Goal: Communication & Community: Share content

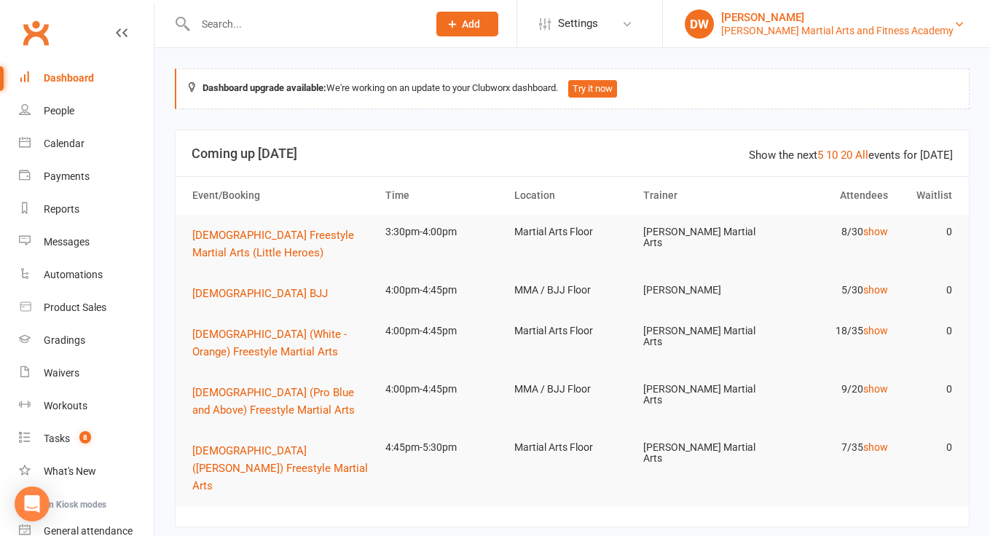
click at [789, 33] on div "[PERSON_NAME] Martial Arts and Fitness Academy" at bounding box center [837, 30] width 232 height 13
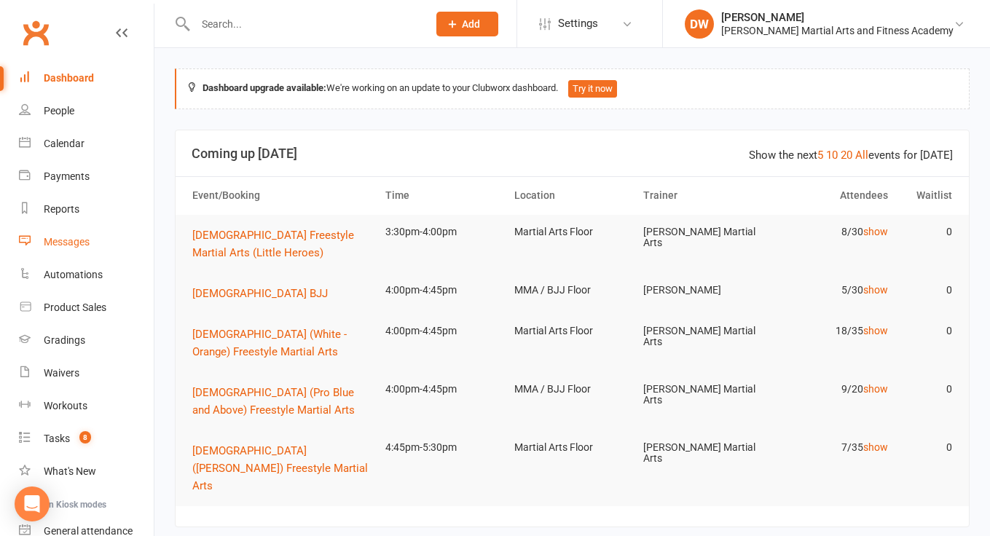
click at [67, 245] on div "Messages" at bounding box center [67, 242] width 46 height 12
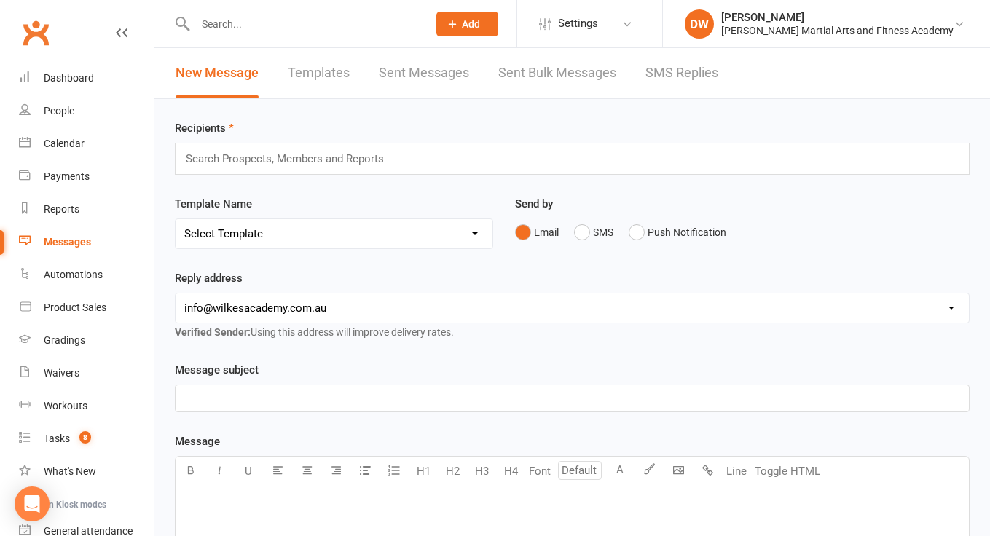
click at [291, 157] on input "text" at bounding box center [291, 158] width 214 height 19
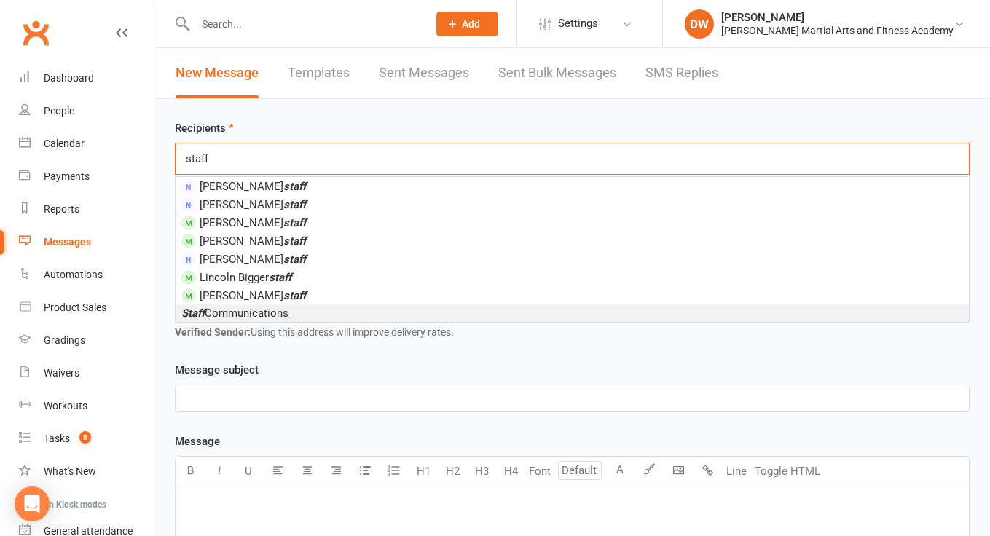
type input "staff"
click at [253, 310] on span "Staff Communications" at bounding box center [234, 313] width 107 height 13
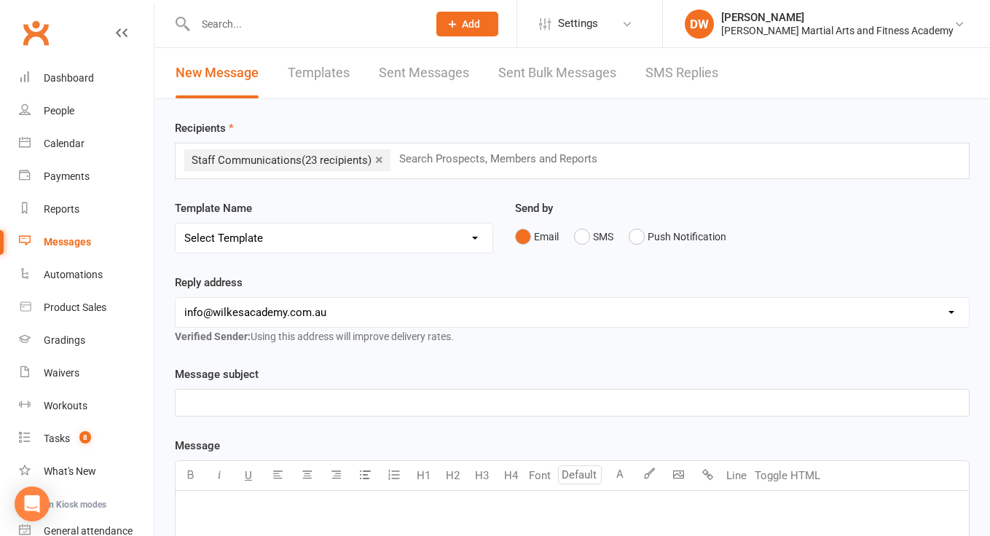
select select "2"
click at [241, 397] on p "﻿" at bounding box center [572, 402] width 776 height 17
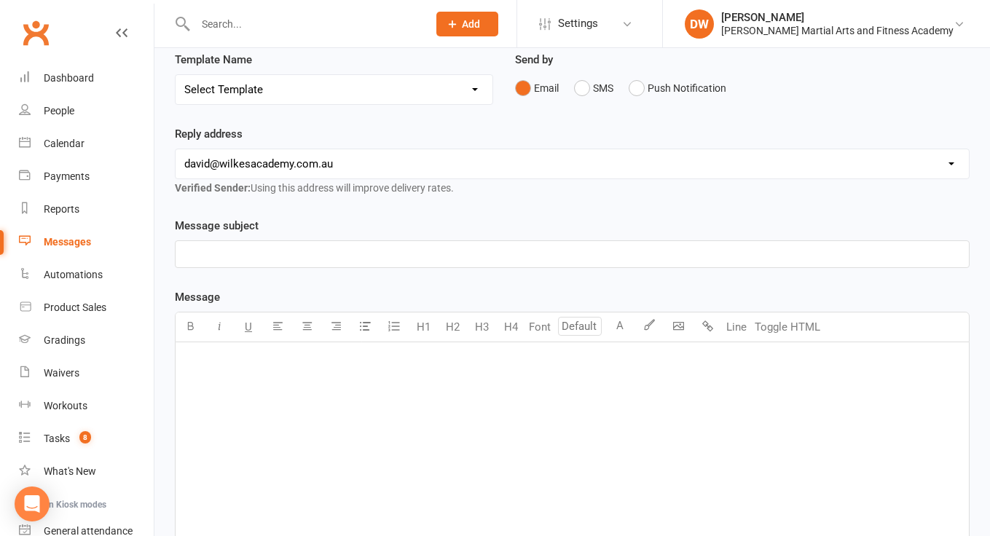
click at [241, 397] on div "﻿" at bounding box center [572, 451] width 793 height 218
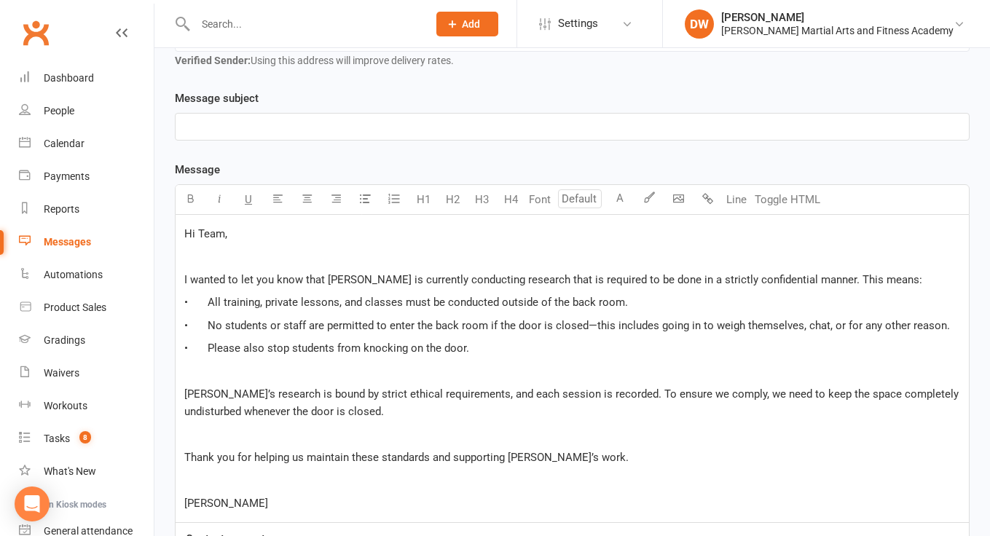
scroll to position [262, 0]
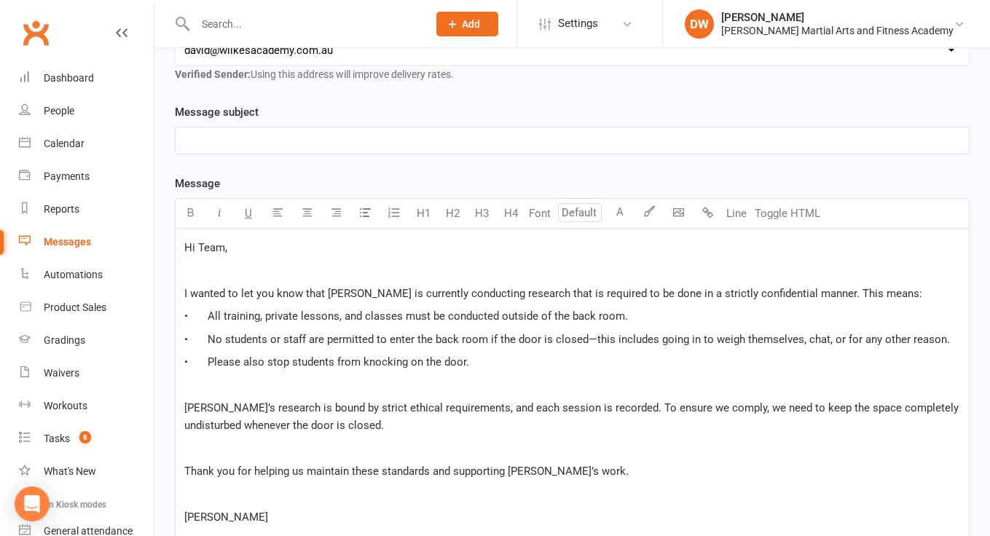
click at [218, 248] on span "Hi Team," at bounding box center [205, 247] width 43 height 13
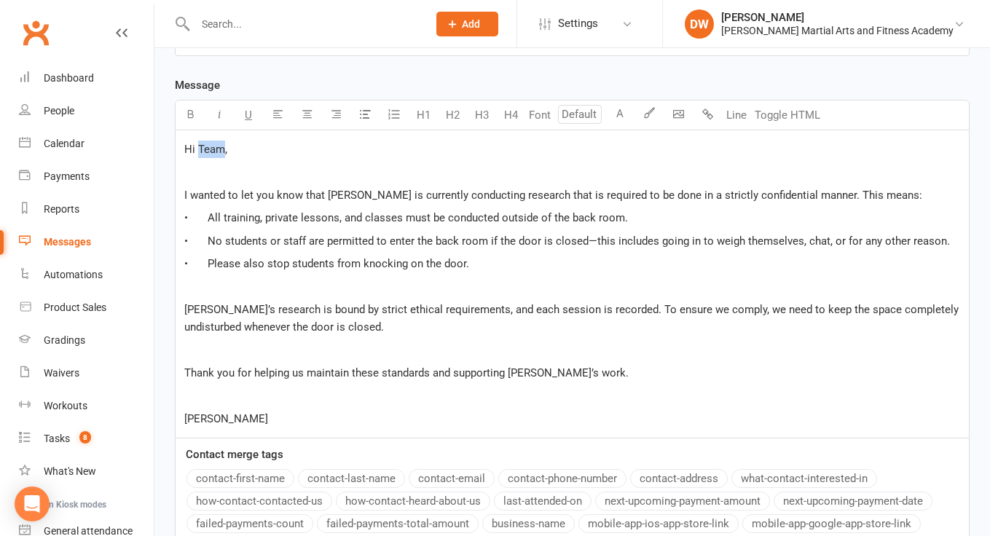
scroll to position [363, 0]
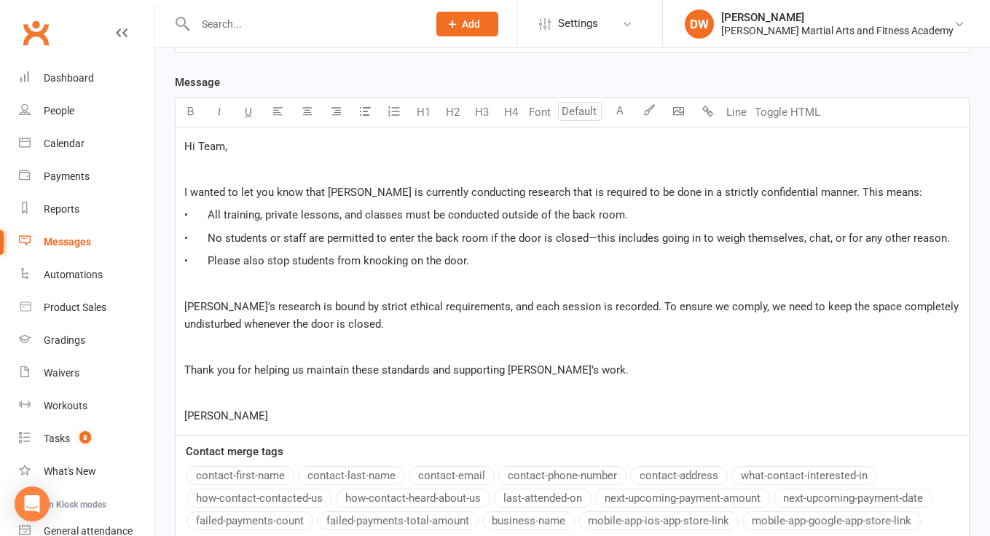
click at [251, 356] on p "﻿" at bounding box center [572, 347] width 776 height 17
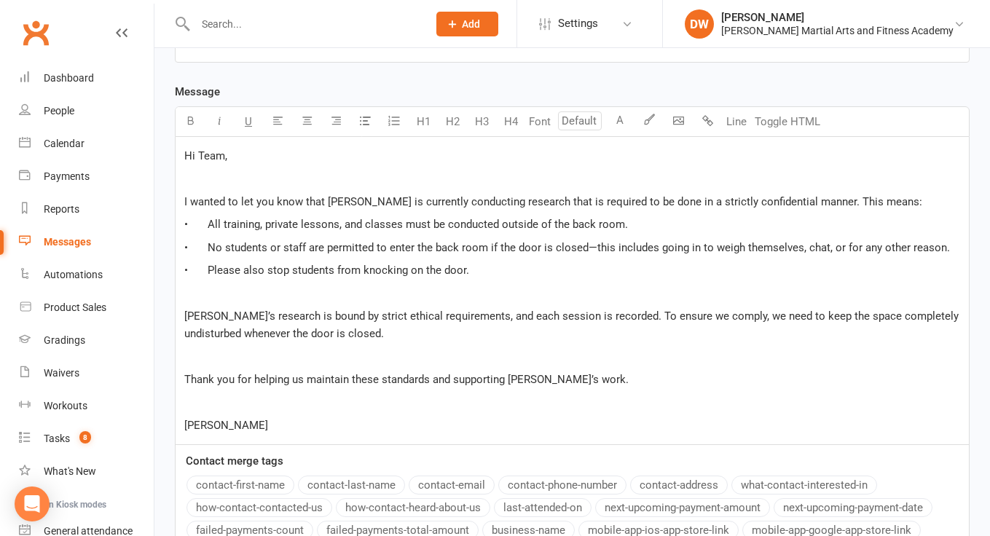
click at [554, 386] on span "Thank you for helping us maintain these standards and supporting [PERSON_NAME]’…" at bounding box center [406, 379] width 444 height 13
click at [288, 411] on p "﻿" at bounding box center [572, 402] width 776 height 17
click at [245, 434] on p "[PERSON_NAME]" at bounding box center [572, 425] width 776 height 17
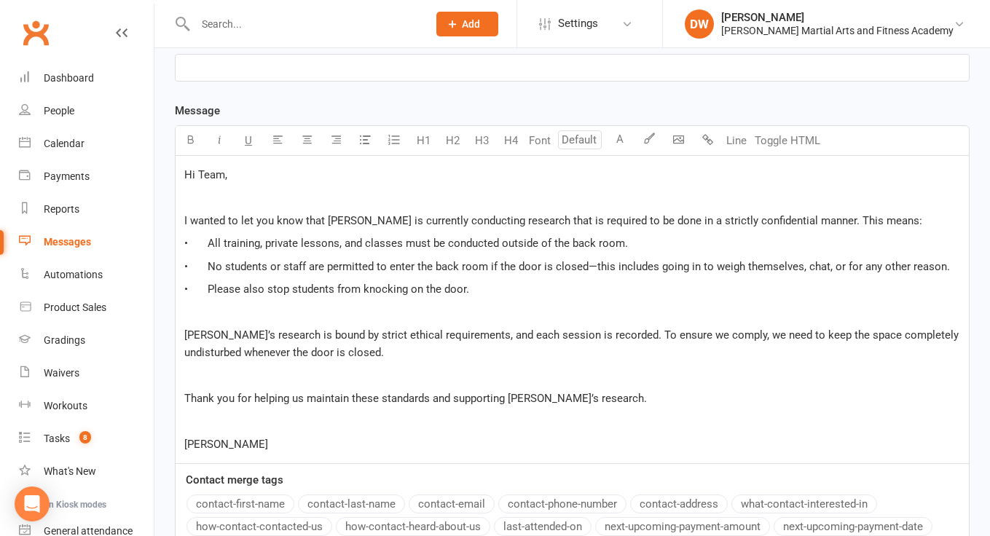
scroll to position [332, 0]
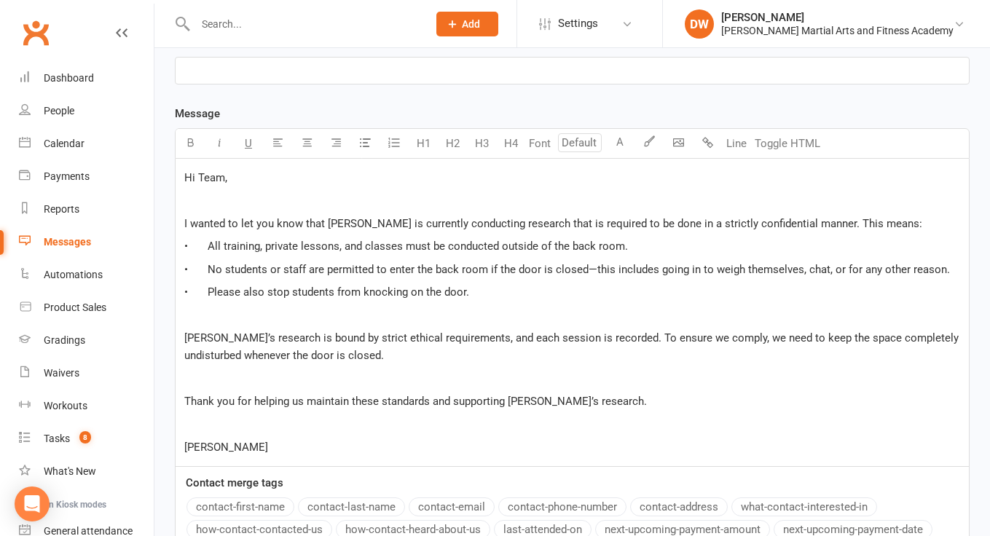
click at [232, 202] on p "﻿" at bounding box center [572, 200] width 776 height 17
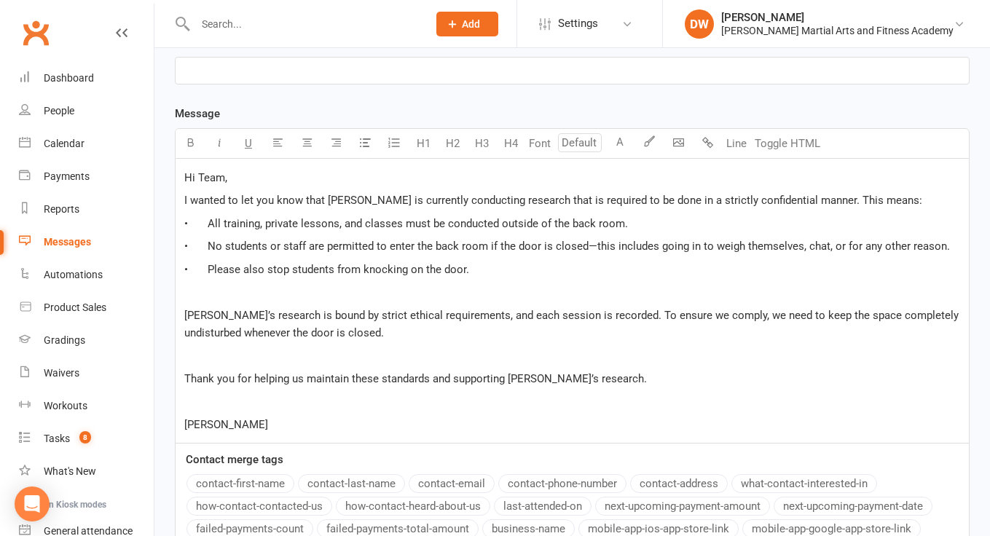
click at [181, 261] on div "Hi Team, I wanted to let you know that [PERSON_NAME] is currently conducting re…" at bounding box center [572, 301] width 793 height 284
click at [202, 301] on p "﻿" at bounding box center [572, 291] width 776 height 17
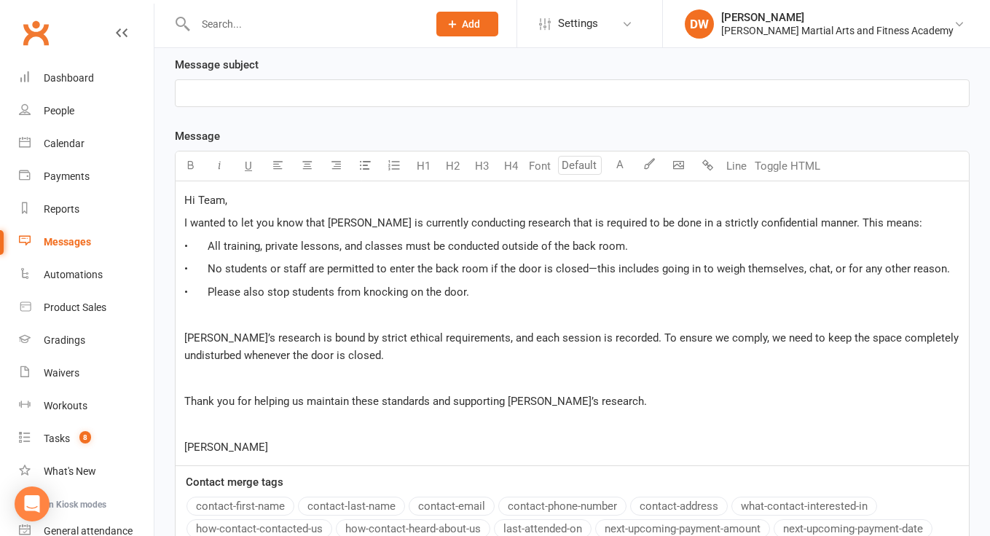
scroll to position [308, 0]
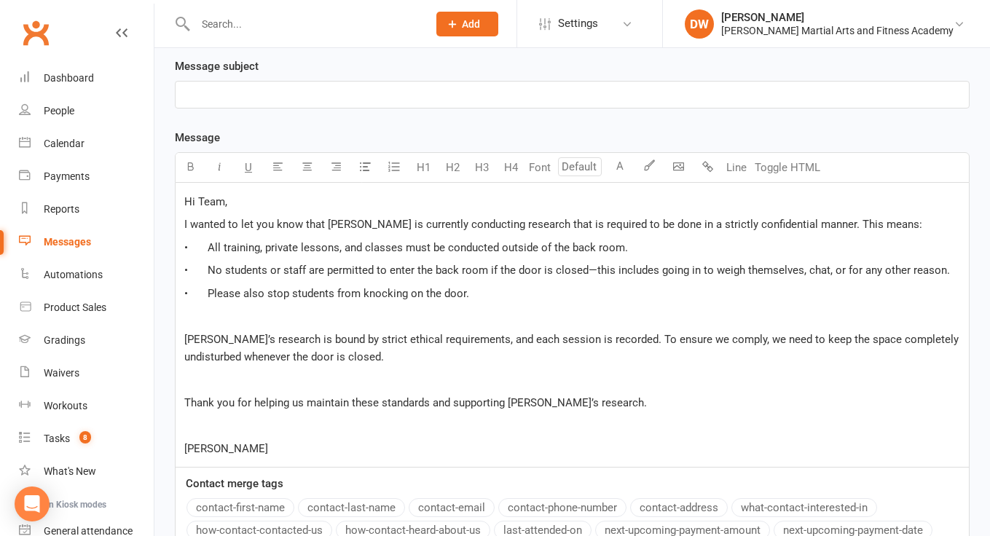
click at [241, 87] on p "﻿" at bounding box center [572, 94] width 776 height 17
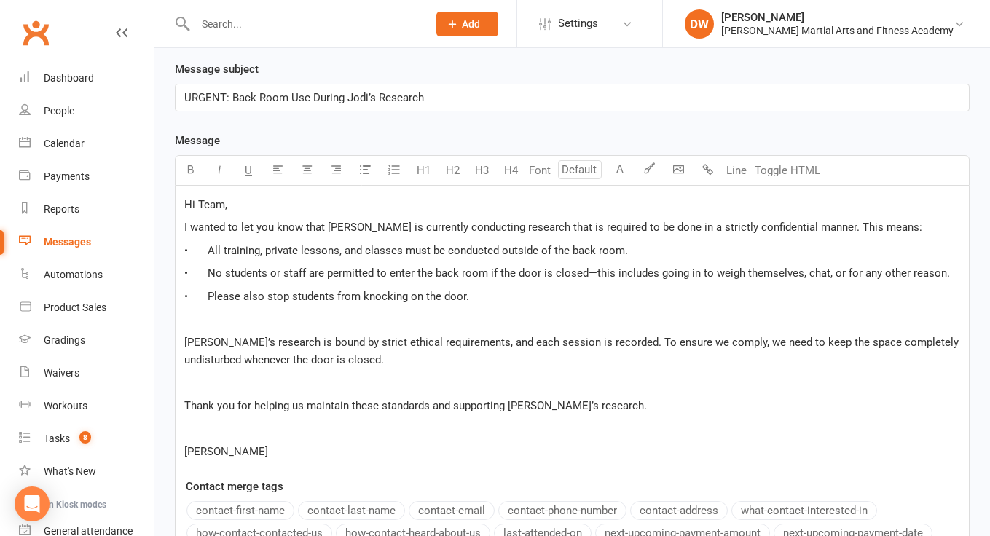
scroll to position [305, 0]
click at [798, 229] on span "I wanted to let you know that [PERSON_NAME] is currently conducting research th…" at bounding box center [553, 227] width 738 height 13
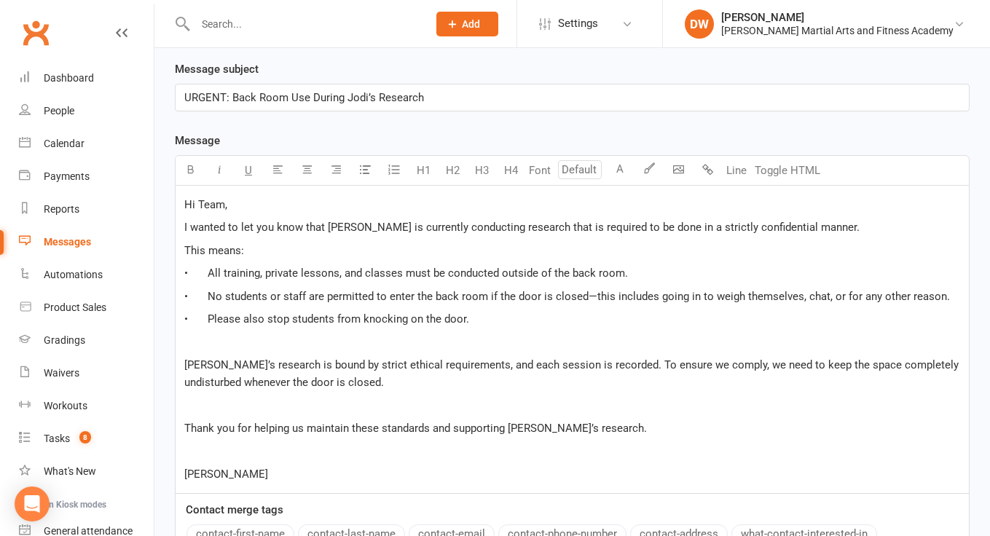
drag, startPoint x: 272, startPoint y: 311, endPoint x: 606, endPoint y: 300, distance: 333.7
click at [606, 300] on p "• No students or staff are permitted to enter the back room if the door is clos…" at bounding box center [572, 296] width 776 height 17
click at [507, 319] on p "• Please also stop students from knocking on the door." at bounding box center [572, 318] width 776 height 17
click at [296, 320] on span "• Please also stop students from knocking on the door." at bounding box center [326, 318] width 285 height 13
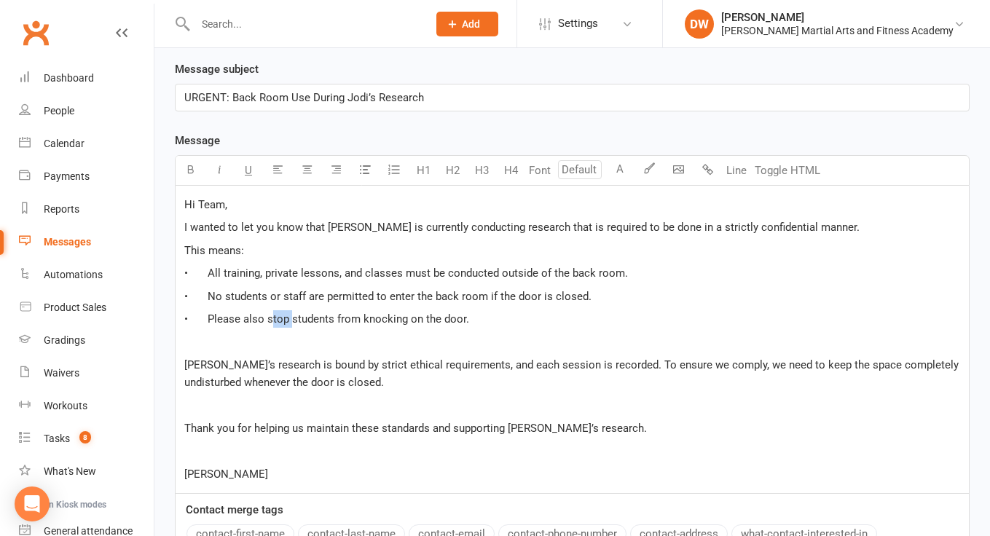
click at [296, 320] on span "• Please also stop students from knocking on the door." at bounding box center [326, 318] width 285 height 13
click at [382, 317] on span "• Please also kindly ask students from knocking on the door." at bounding box center [340, 318] width 312 height 13
drag, startPoint x: 530, startPoint y: 318, endPoint x: 288, endPoint y: 318, distance: 242.5
click at [288, 318] on p "• Please also kindly ask students from knocking on the door." at bounding box center [572, 318] width 776 height 17
click at [650, 299] on p "• No students or staff are permitted to enter the back room if the door is clos…" at bounding box center [572, 296] width 776 height 17
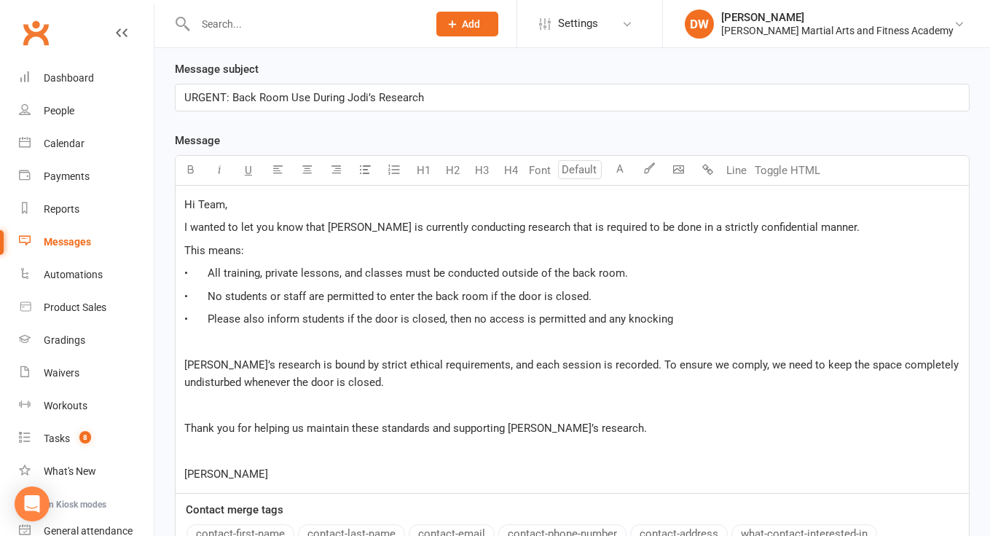
click at [716, 320] on p "• Please also inform students if the door is closed, then no access is permitte…" at bounding box center [572, 318] width 776 height 17
drag, startPoint x: 724, startPoint y: 318, endPoint x: 598, endPoint y: 320, distance: 126.0
click at [598, 320] on p "• Please also inform students if the door is closed, then no access is permitte…" at bounding box center [572, 318] width 776 height 17
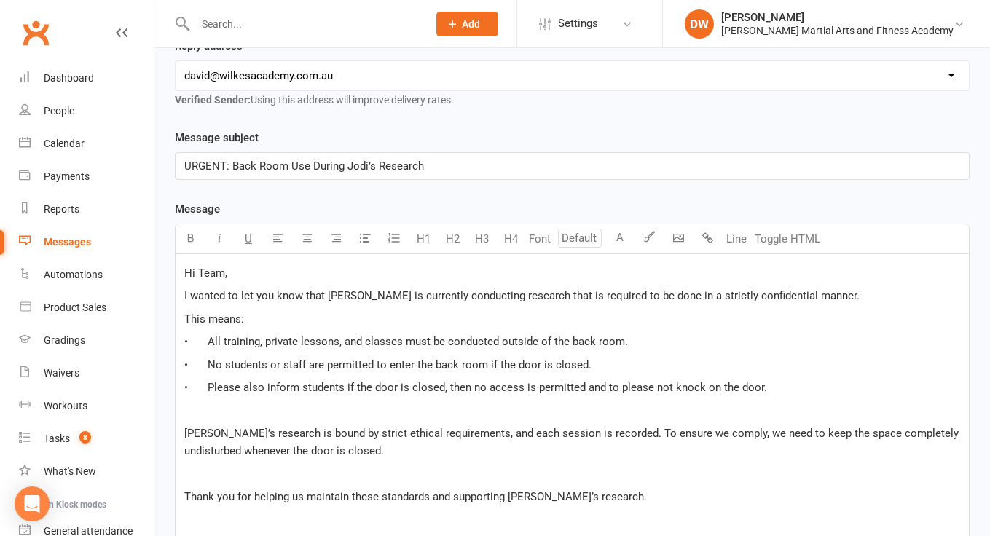
scroll to position [233, 0]
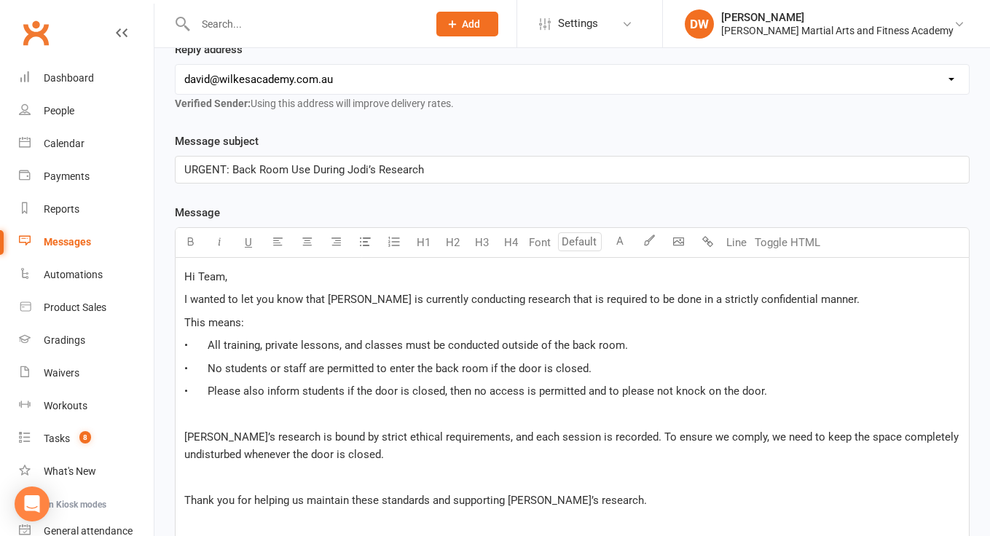
click at [681, 390] on span "• Please also inform students if the door is closed, then no access is permitte…" at bounding box center [475, 391] width 583 height 13
click at [761, 390] on span "• Please also inform students if the door is closed, then no access is permitte…" at bounding box center [496, 391] width 624 height 13
click at [863, 395] on p "• Please also inform students if the door is closed, then no access is permitte…" at bounding box center [572, 390] width 776 height 17
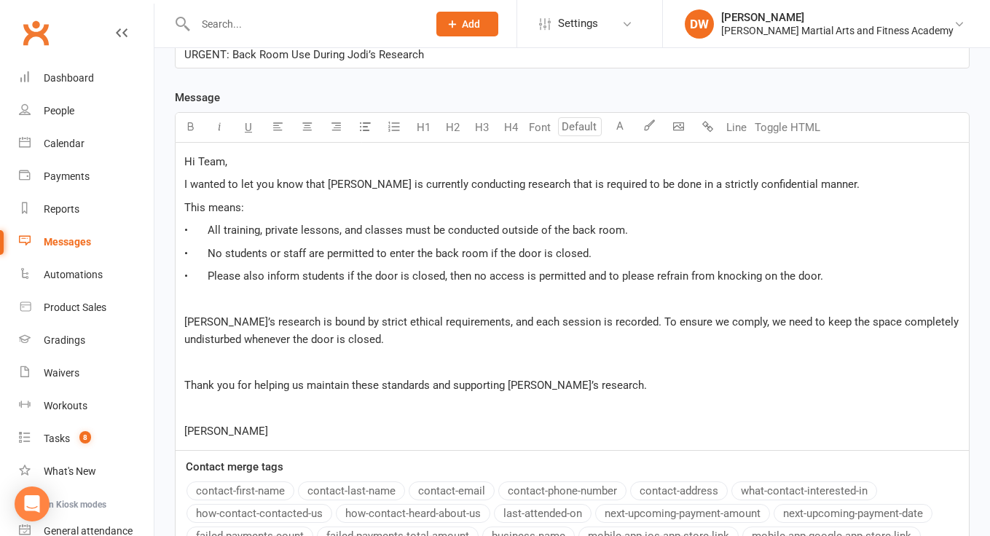
scroll to position [348, 0]
click at [348, 341] on p "[PERSON_NAME]’s research is bound by strict ethical requirements, and each sess…" at bounding box center [572, 330] width 776 height 35
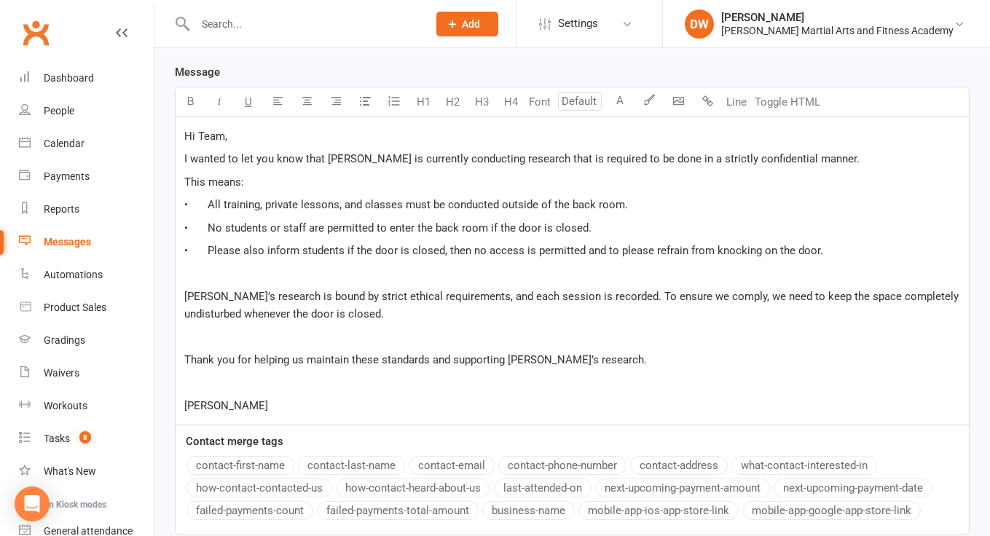
scroll to position [374, 0]
click at [335, 335] on p "﻿" at bounding box center [572, 336] width 776 height 17
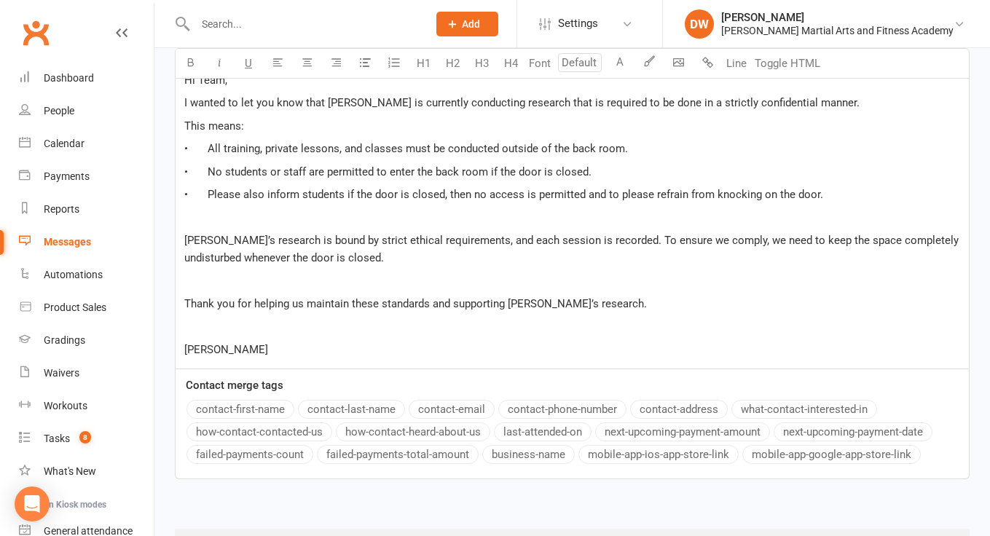
scroll to position [432, 0]
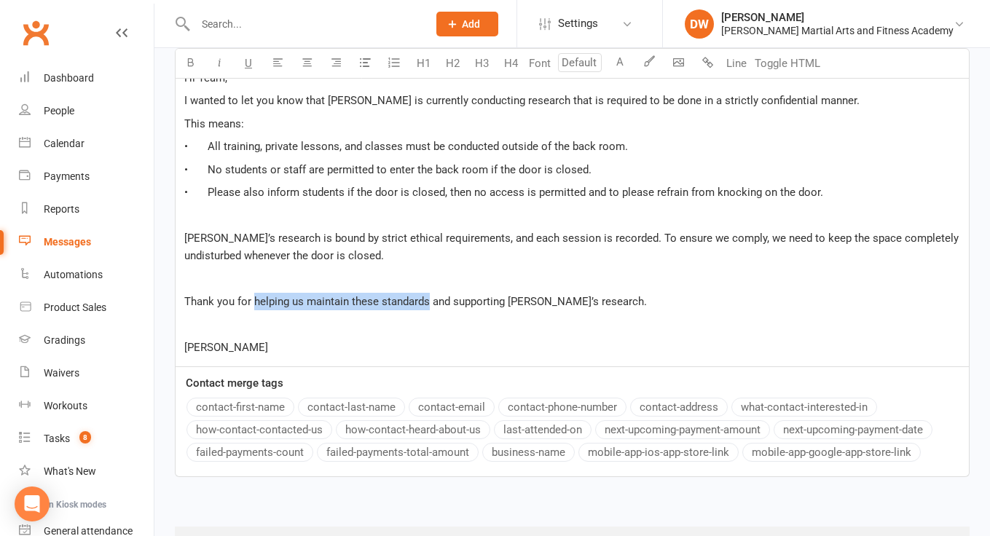
drag, startPoint x: 430, startPoint y: 302, endPoint x: 256, endPoint y: 298, distance: 174.1
click at [256, 298] on span "Thank you for helping us maintain these standards and supporting [PERSON_NAME]’…" at bounding box center [415, 301] width 462 height 13
click at [398, 285] on p "﻿" at bounding box center [572, 278] width 776 height 17
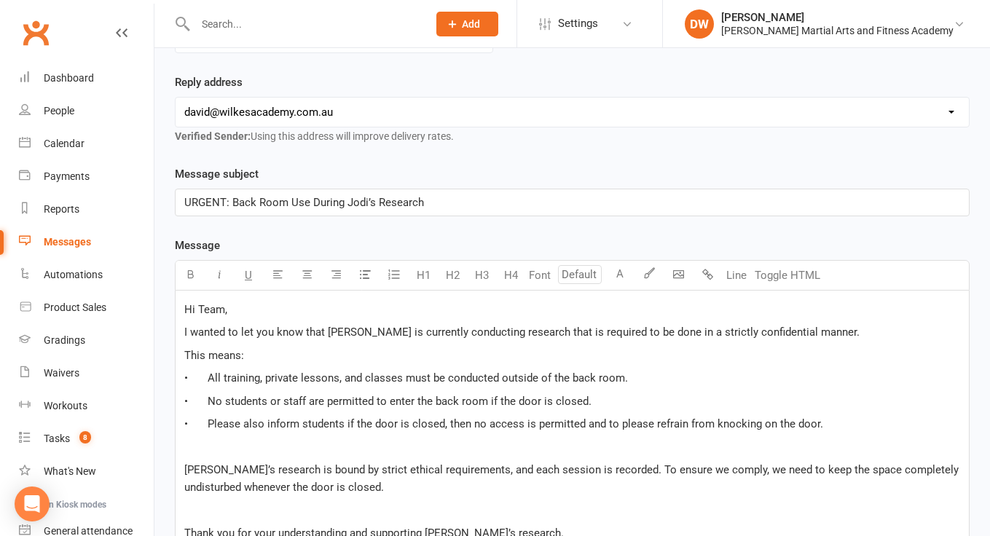
scroll to position [0, 0]
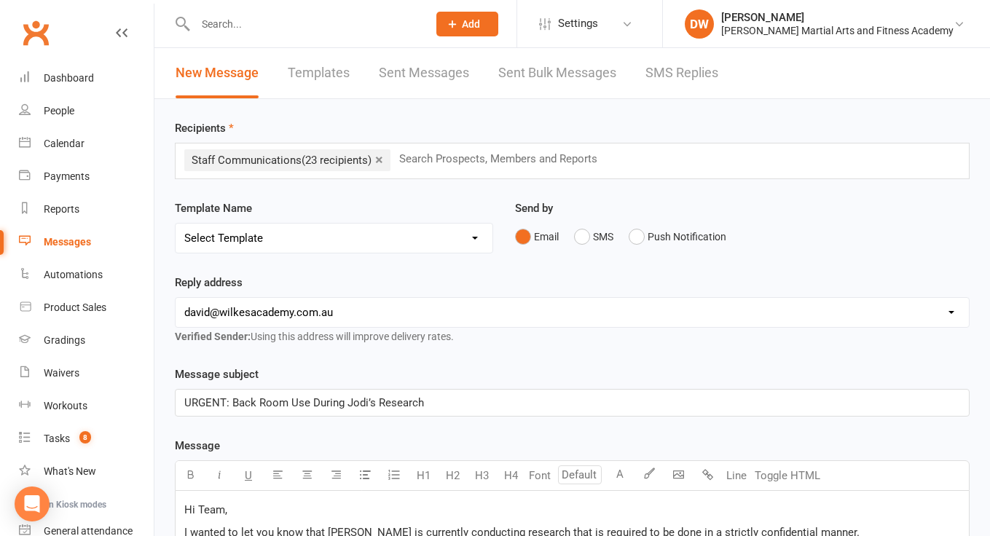
click at [420, 163] on input "text" at bounding box center [505, 158] width 214 height 19
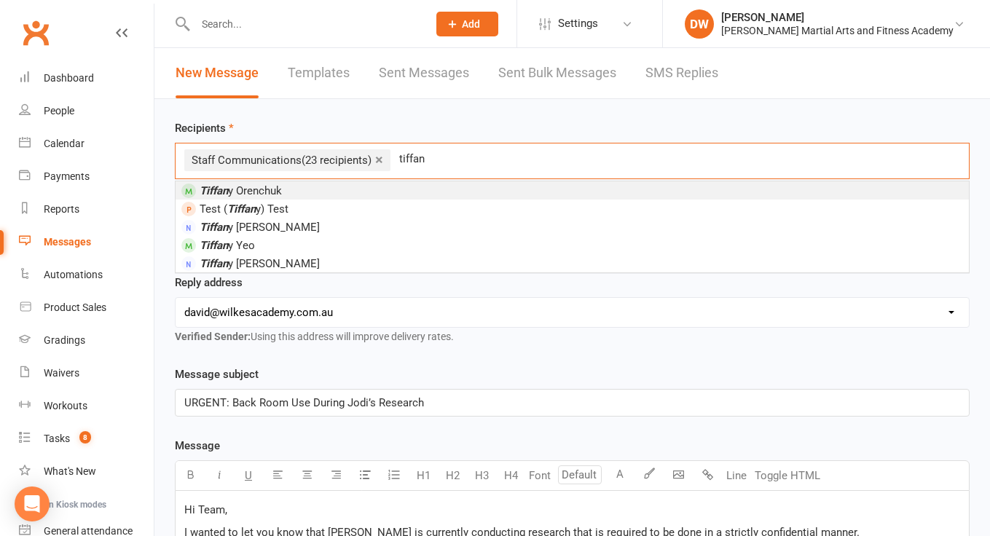
type input "[PERSON_NAME]"
drag, startPoint x: 393, startPoint y: 184, endPoint x: 301, endPoint y: 188, distance: 92.6
click at [301, 188] on li "[PERSON_NAME]" at bounding box center [572, 190] width 793 height 18
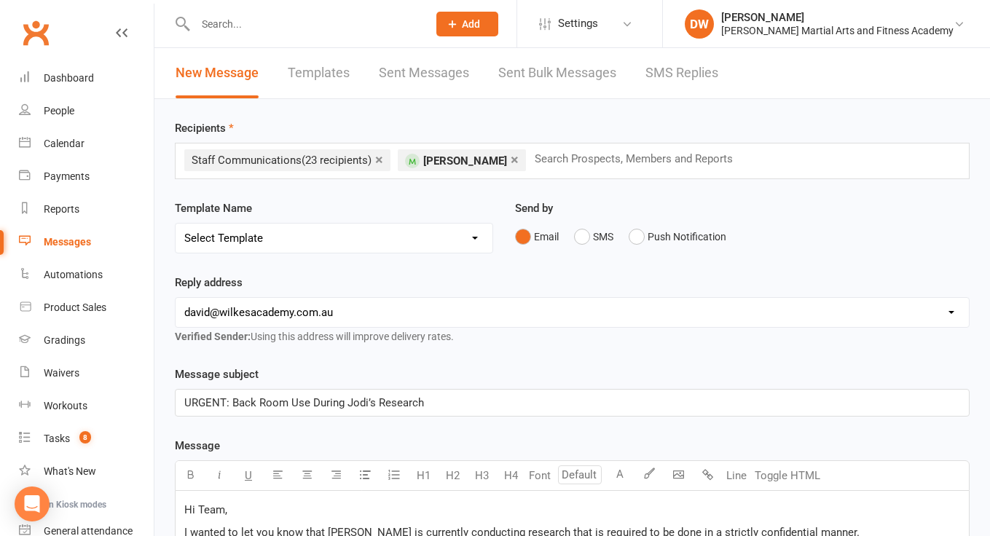
click at [464, 119] on div "Recipients × Staff Communications (23 recipients) × [PERSON_NAME] Search Prospe…" at bounding box center [572, 149] width 795 height 60
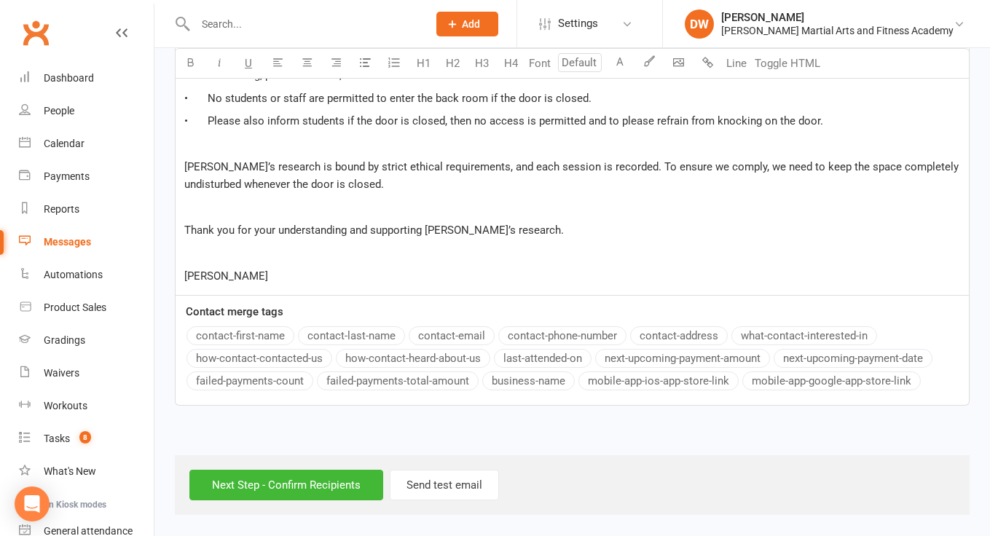
scroll to position [516, 0]
click at [288, 470] on input "Next Step - Confirm Recipients" at bounding box center [286, 485] width 194 height 31
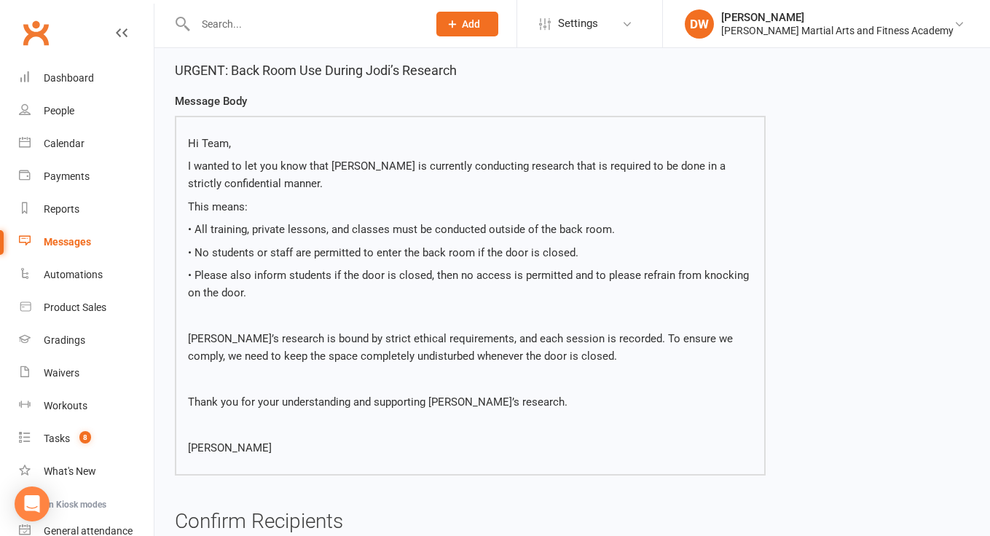
scroll to position [139, 1]
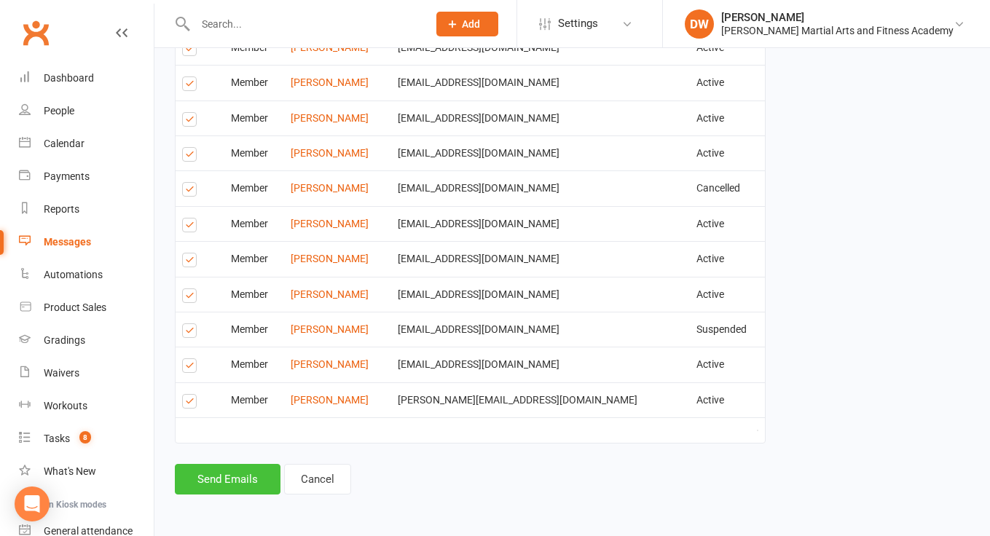
click at [228, 464] on button "Send Emails" at bounding box center [228, 479] width 106 height 31
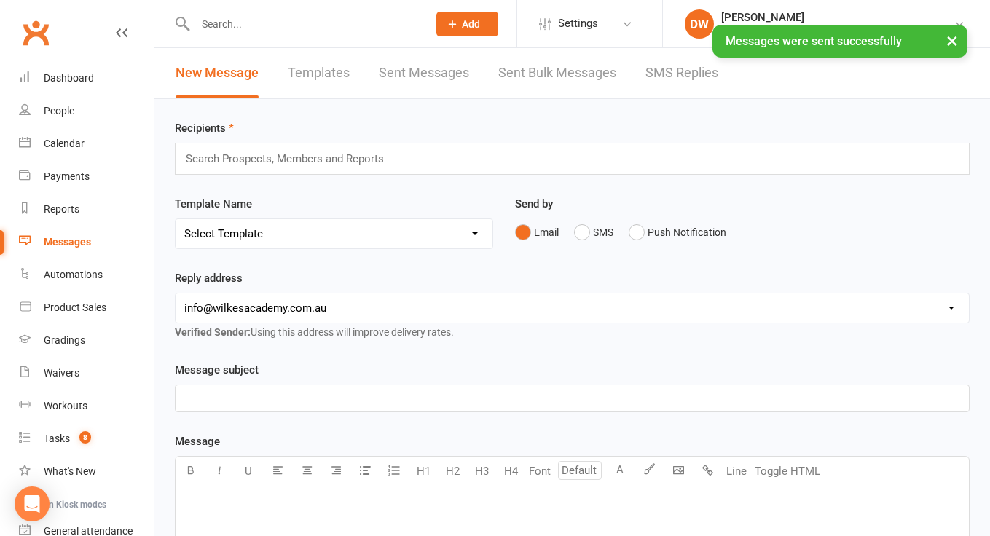
click at [545, 71] on link "Sent Bulk Messages" at bounding box center [557, 73] width 118 height 50
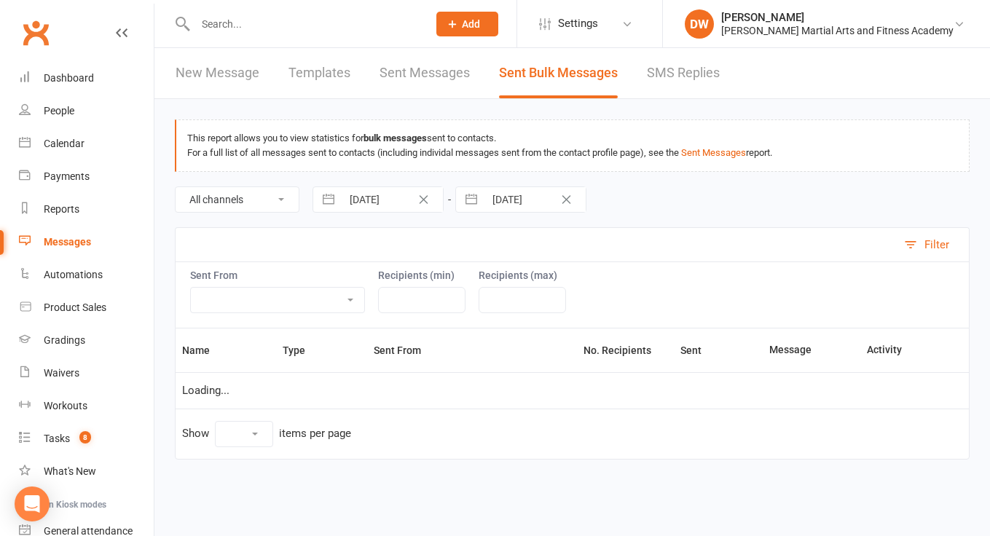
select select "10"
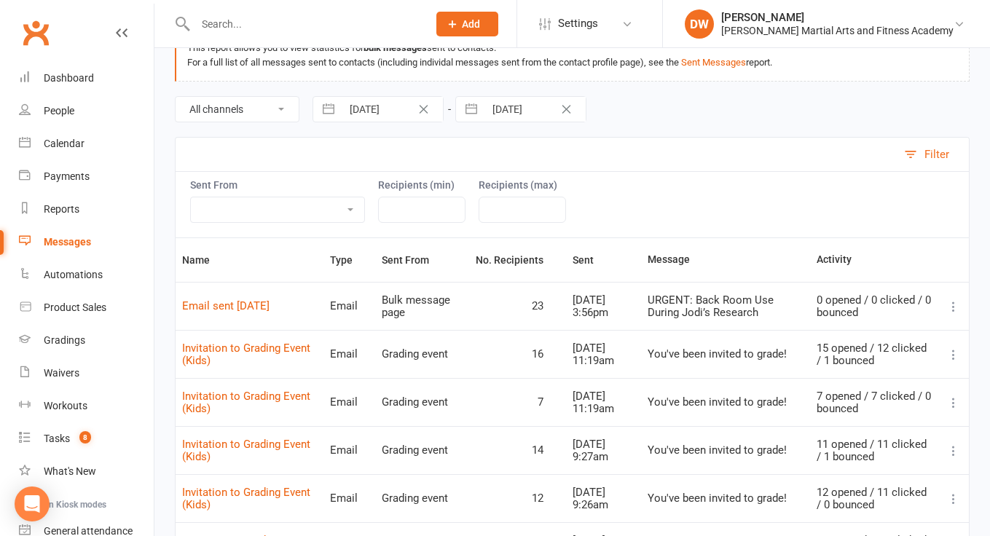
scroll to position [91, 0]
click at [269, 312] on link "Email sent [DATE]" at bounding box center [225, 305] width 87 height 13
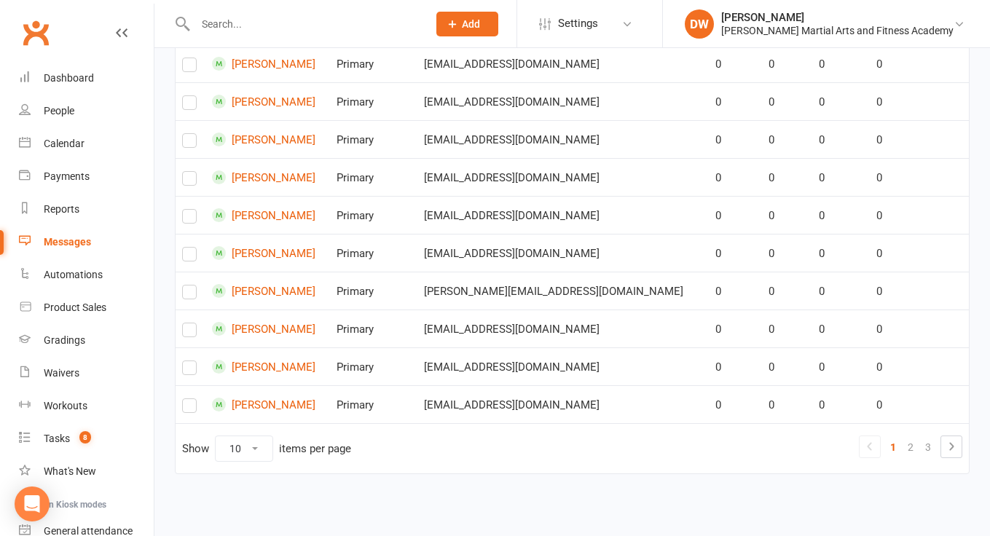
scroll to position [338, 0]
click at [913, 437] on link "2" at bounding box center [910, 447] width 17 height 20
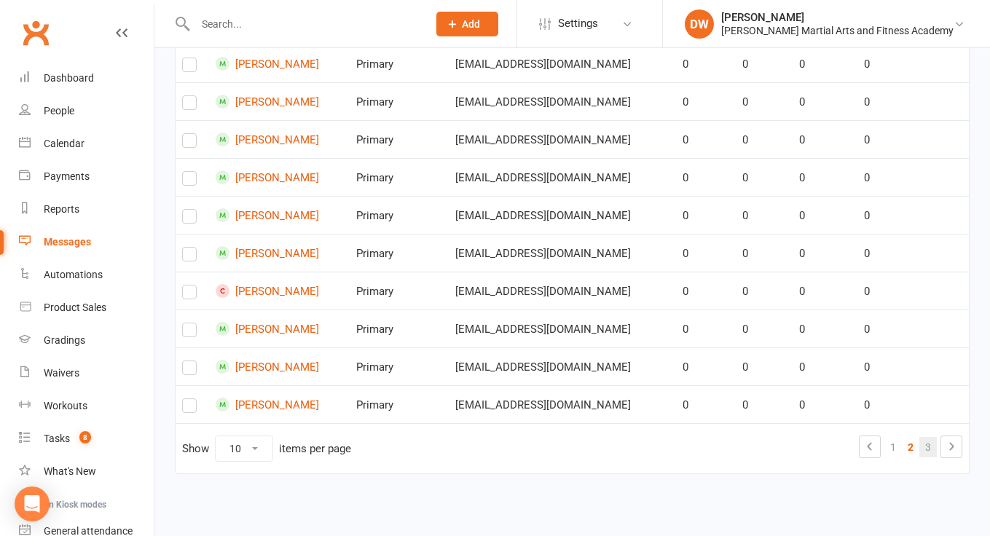
click at [926, 437] on link "3" at bounding box center [927, 447] width 17 height 20
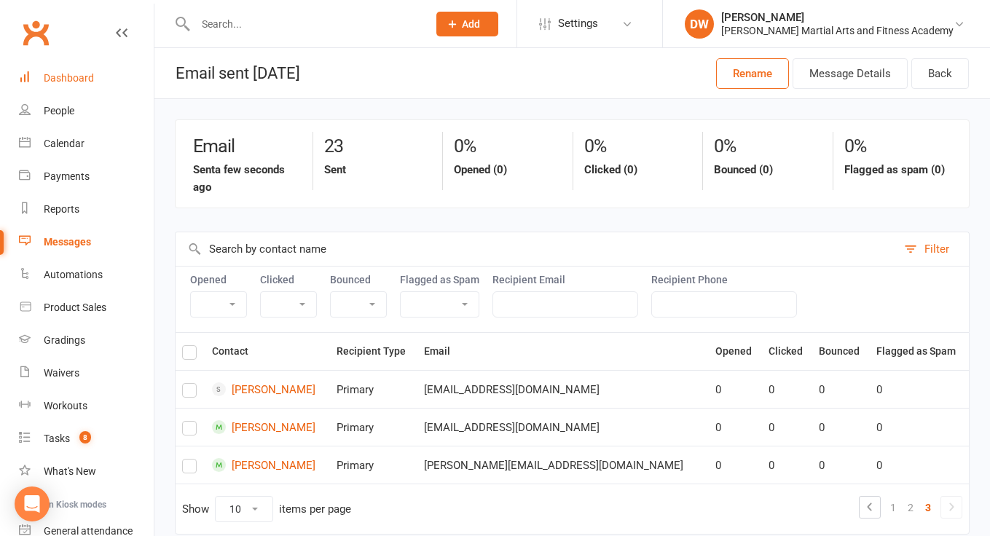
scroll to position [0, 0]
click at [82, 74] on div "Dashboard" at bounding box center [69, 78] width 50 height 12
